Goal: Information Seeking & Learning: Learn about a topic

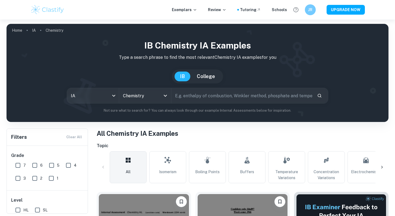
click at [197, 101] on input "text" at bounding box center [241, 95] width 141 height 15
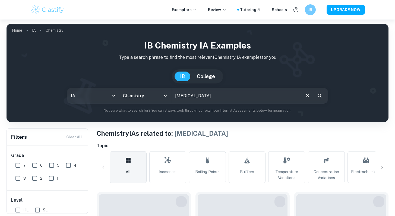
scroll to position [3, 0]
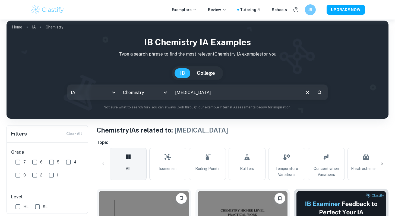
click at [220, 95] on input "hydrogen peroxide" at bounding box center [235, 92] width 129 height 15
type input "hydrogen peroxide decompostion"
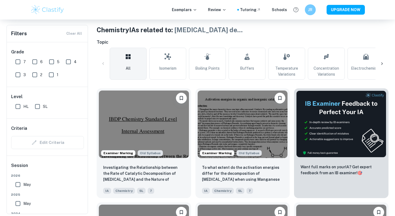
scroll to position [104, 0]
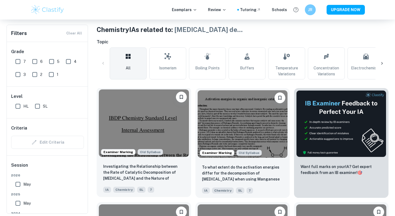
click at [165, 117] on img at bounding box center [144, 123] width 90 height 68
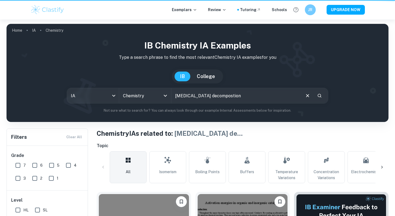
scroll to position [104, 0]
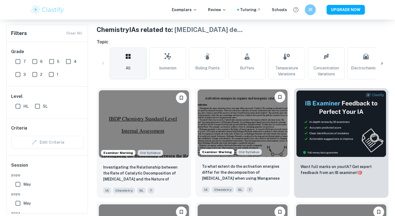
click at [225, 107] on img at bounding box center [242, 123] width 90 height 68
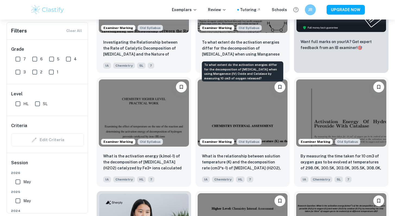
scroll to position [233, 0]
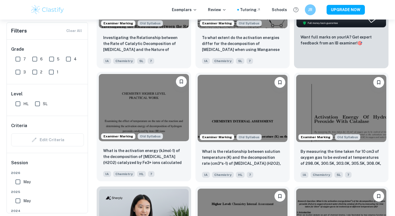
click at [148, 103] on img at bounding box center [144, 108] width 90 height 68
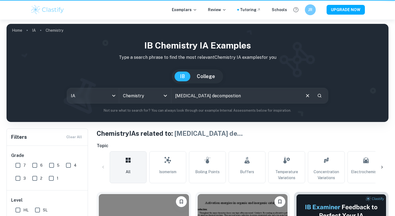
scroll to position [233, 0]
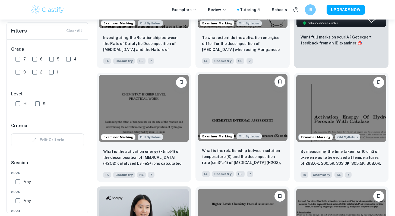
click at [228, 125] on img at bounding box center [242, 108] width 90 height 68
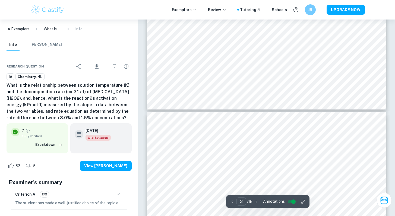
scroll to position [927, 0]
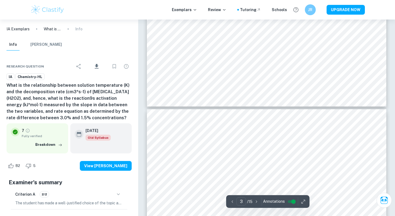
type input "4"
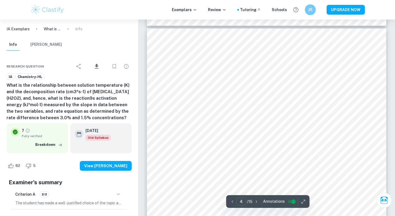
scroll to position [1012, 0]
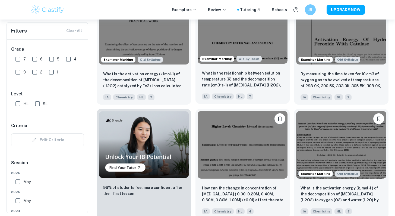
scroll to position [312, 0]
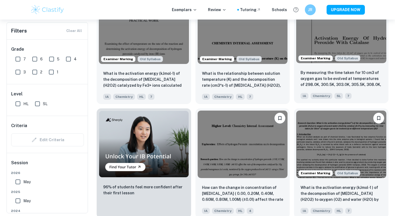
click at [335, 50] on img at bounding box center [341, 30] width 90 height 68
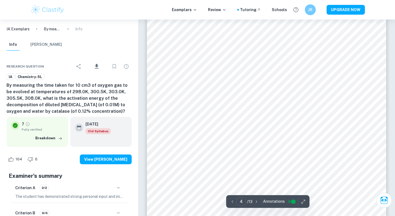
scroll to position [1160, 0]
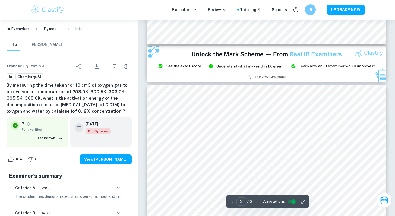
type input "2"
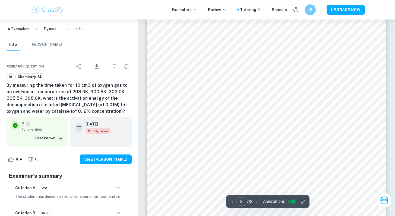
scroll to position [395, 0]
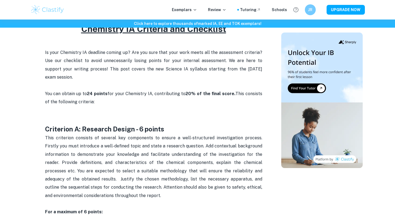
scroll to position [318, 0]
